Goal: Information Seeking & Learning: Learn about a topic

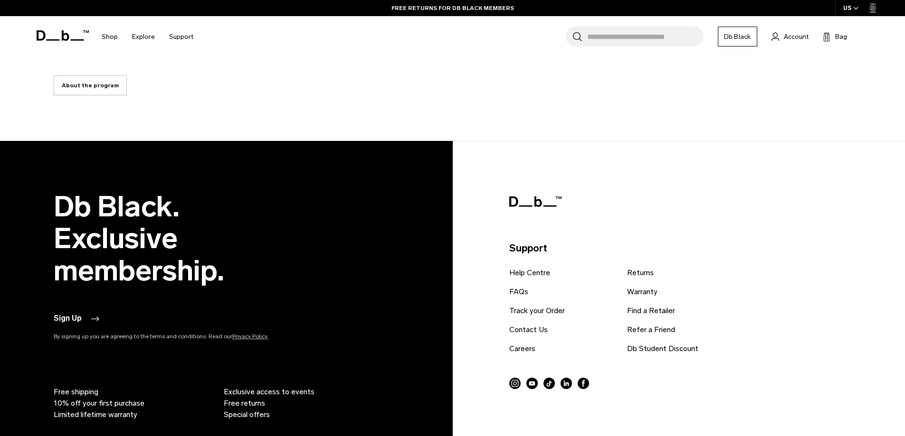
scroll to position [1852, 0]
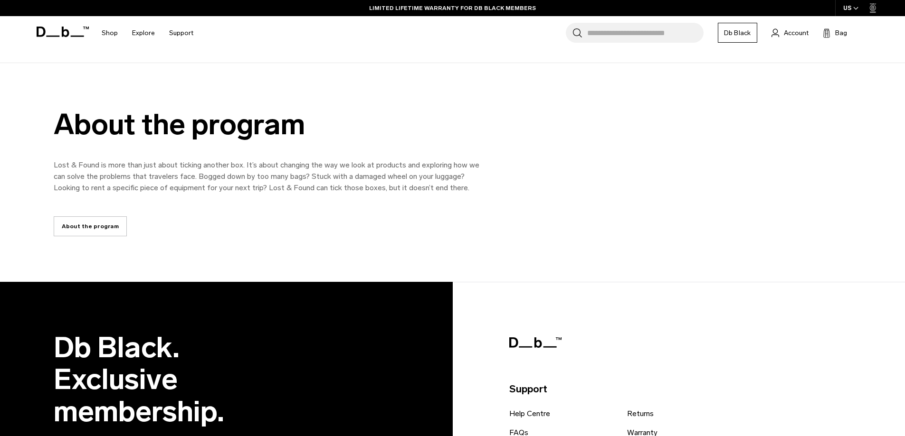
click at [95, 221] on link "About the program" at bounding box center [90, 227] width 73 height 20
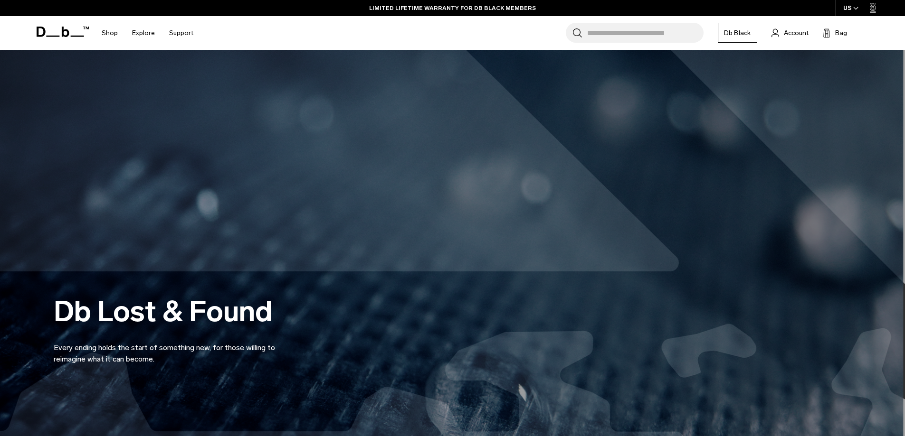
click at [59, 28] on icon at bounding box center [63, 32] width 52 height 10
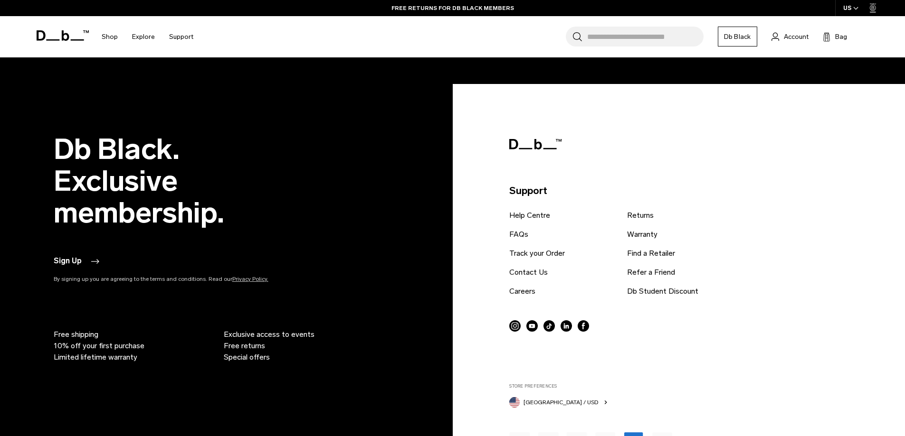
scroll to position [2857, 0]
